Goal: Navigation & Orientation: Understand site structure

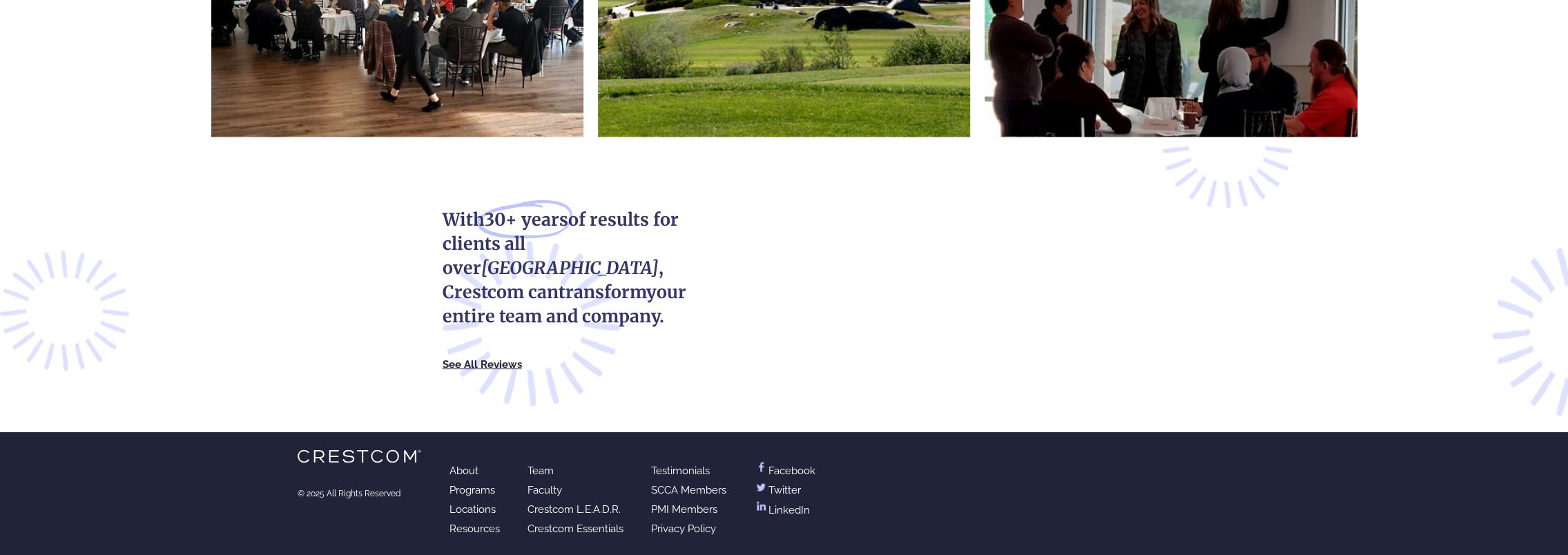
scroll to position [2039, 0]
click at [591, 506] on link "Crestcom L.E.A.D.R." at bounding box center [573, 509] width 93 height 13
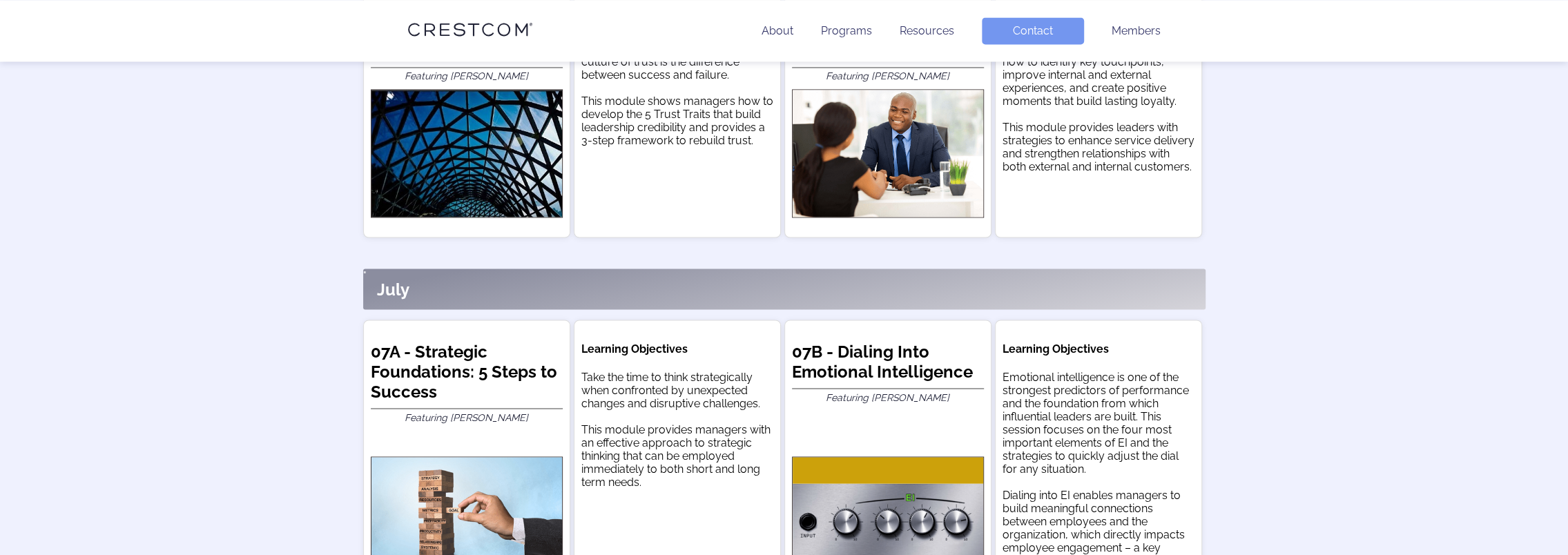
scroll to position [2072, 0]
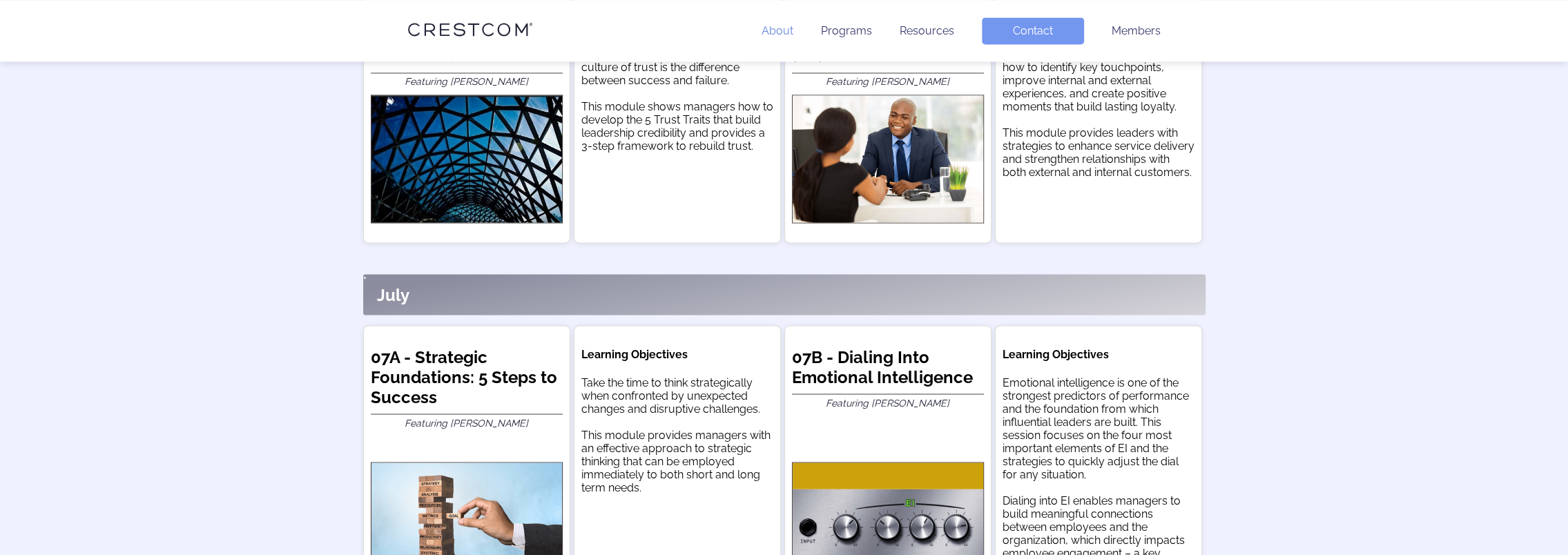
click at [782, 30] on link "About" at bounding box center [777, 30] width 31 height 13
